Goal: Navigation & Orientation: Find specific page/section

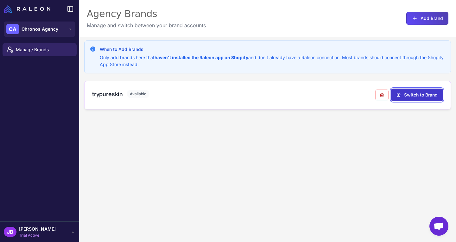
click at [416, 93] on button "Switch to Brand" at bounding box center [417, 95] width 52 height 13
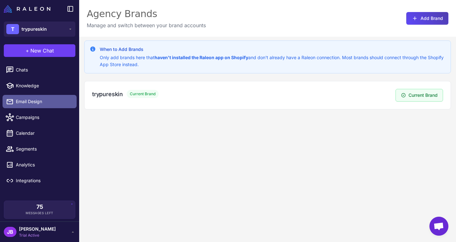
click at [37, 101] on span "Email Design" at bounding box center [44, 101] width 56 height 7
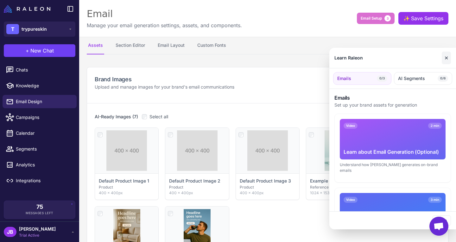
click at [446, 58] on button "✕" at bounding box center [446, 58] width 9 height 13
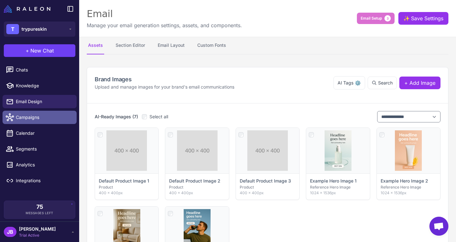
click at [30, 116] on span "Campaigns" at bounding box center [44, 117] width 56 height 7
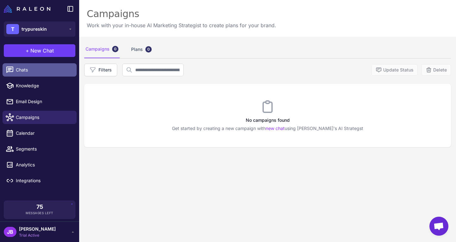
click at [25, 72] on span "Chats" at bounding box center [44, 70] width 56 height 7
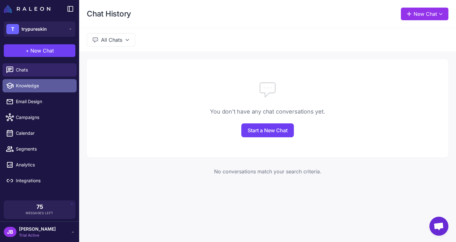
click at [29, 89] on span "Knowledge" at bounding box center [44, 85] width 56 height 7
select select
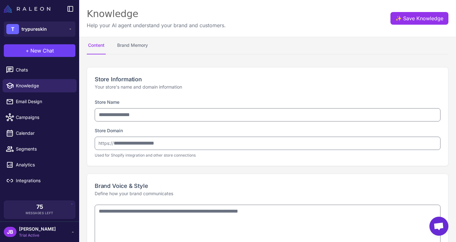
type input "**********"
type textarea "**********"
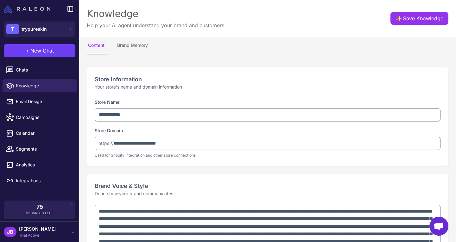
type textarea "**********"
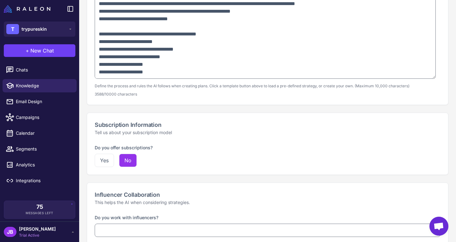
scroll to position [474, 0]
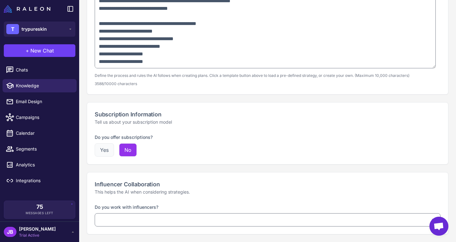
click at [107, 154] on button "Yes" at bounding box center [104, 150] width 19 height 13
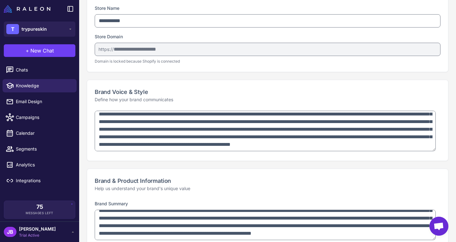
scroll to position [0, 0]
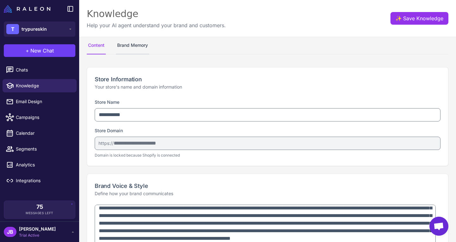
click at [133, 50] on button "Brand Memory" at bounding box center [132, 46] width 33 height 18
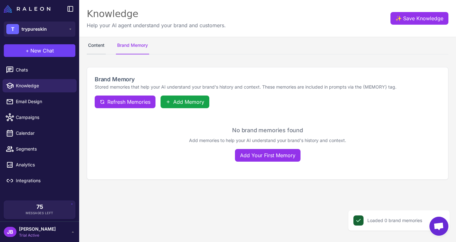
click at [100, 46] on button "Content" at bounding box center [96, 46] width 19 height 18
select select
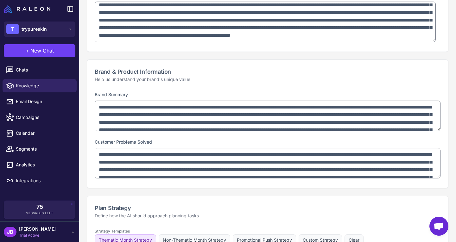
scroll to position [222, 0]
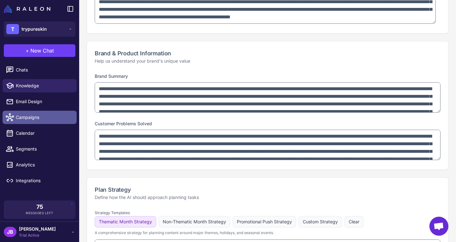
click at [51, 118] on span "Campaigns" at bounding box center [44, 117] width 56 height 7
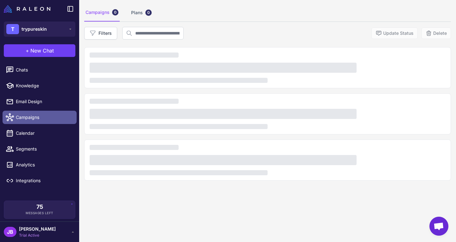
scroll to position [37, 0]
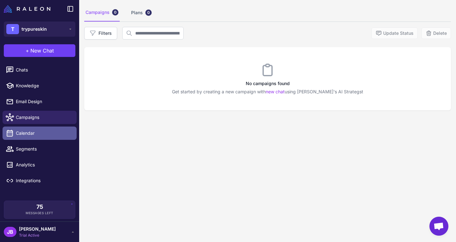
click at [40, 135] on span "Calendar" at bounding box center [44, 133] width 56 height 7
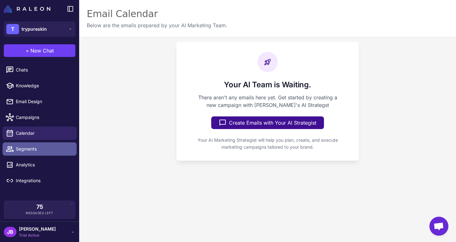
click at [35, 150] on span "Segments" at bounding box center [44, 149] width 56 height 7
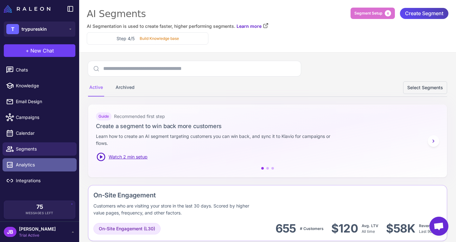
click at [41, 165] on span "Analytics" at bounding box center [44, 165] width 56 height 7
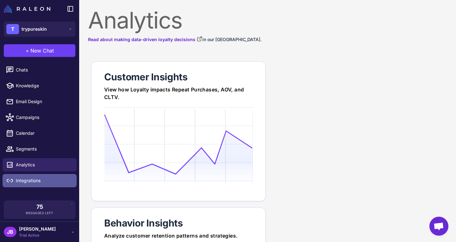
click at [40, 177] on span "Integrations" at bounding box center [44, 180] width 56 height 7
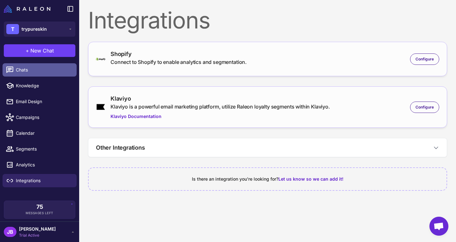
click at [36, 67] on span "Chats" at bounding box center [44, 70] width 56 height 7
